Goal: Obtain resource: Obtain resource

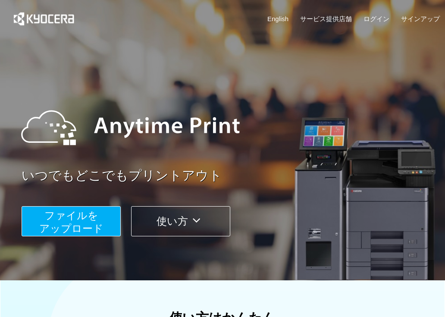
click at [93, 215] on span "ファイルを ​​アップロード" at bounding box center [71, 222] width 64 height 25
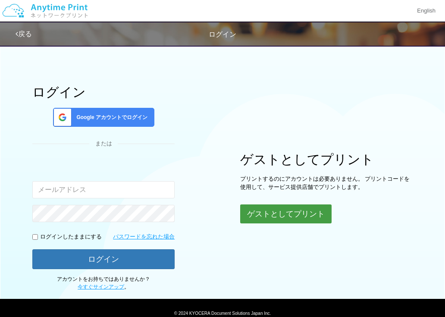
click at [280, 215] on button "ゲストとしてプリント" at bounding box center [285, 213] width 91 height 19
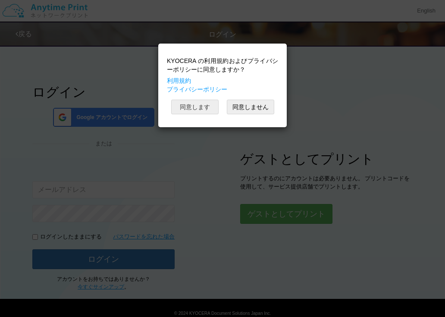
click at [204, 107] on button "同意します" at bounding box center [194, 107] width 47 height 15
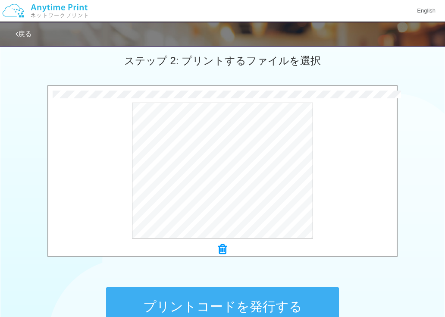
scroll to position [339, 0]
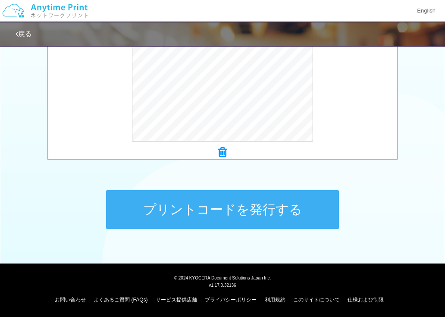
click at [243, 219] on button "プリントコードを発行する" at bounding box center [222, 209] width 233 height 39
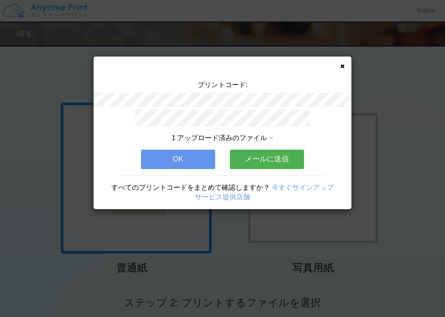
click at [257, 158] on button "メールに送信" at bounding box center [267, 159] width 74 height 19
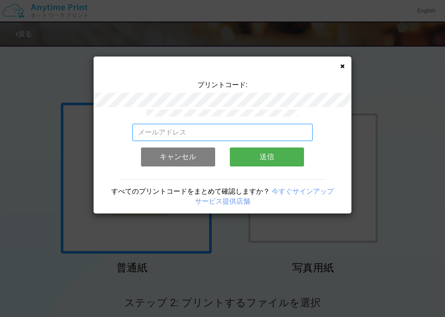
click at [205, 130] on input "email" at bounding box center [222, 132] width 181 height 17
type input "[EMAIL_ADDRESS][DOMAIN_NAME]"
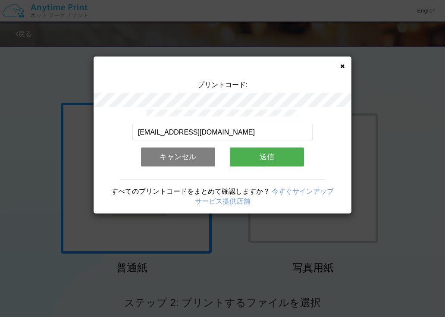
click at [288, 156] on button "送信" at bounding box center [267, 156] width 74 height 19
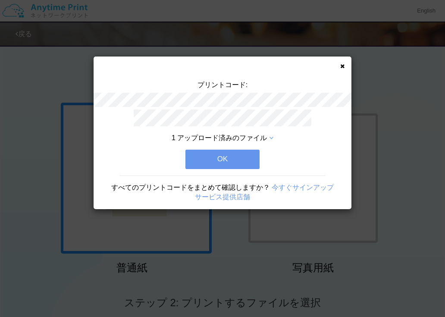
click at [255, 109] on div "プリントコード: 1 アップロード済みのファイル OK すべてのプリントコードをまとめて確認しますか？ 今すぐサインアップ サービス提供店舗" at bounding box center [223, 132] width 258 height 153
